Goal: Information Seeking & Learning: Learn about a topic

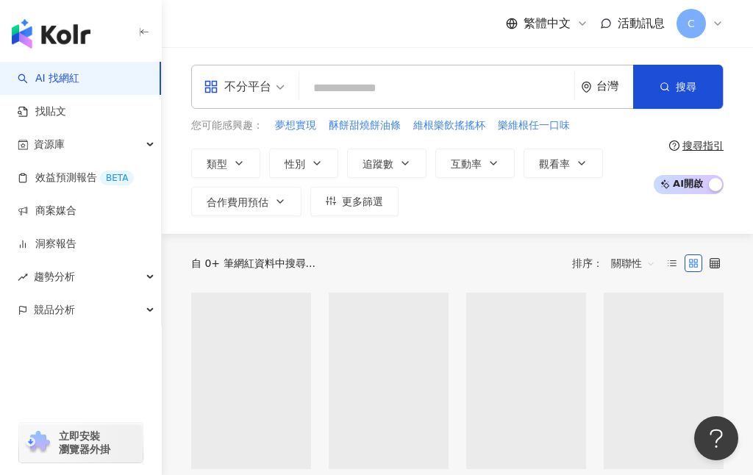
click at [430, 86] on input "search" at bounding box center [436, 88] width 263 height 28
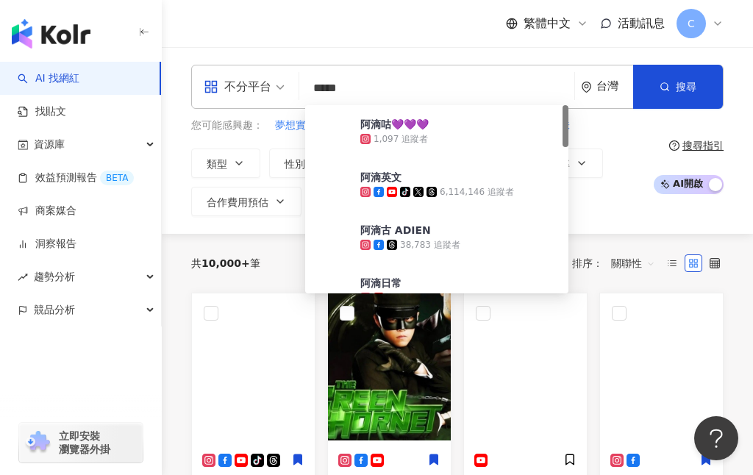
type input "****"
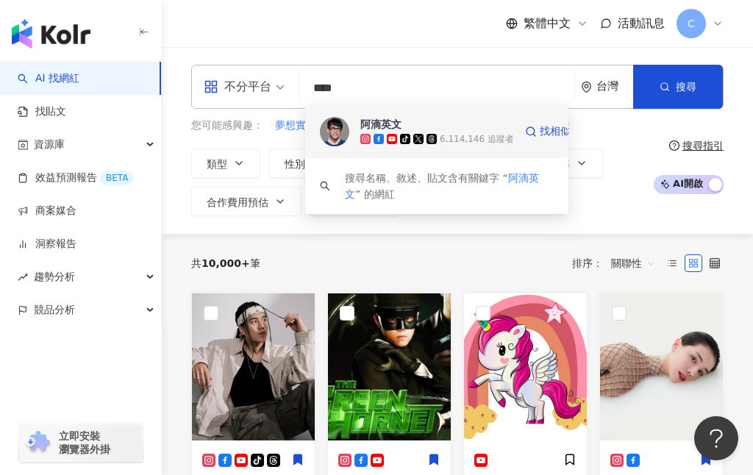
click at [399, 145] on div "tiktok-icon 6,114,146 追蹤者" at bounding box center [438, 139] width 154 height 15
